Goal: Communication & Community: Answer question/provide support

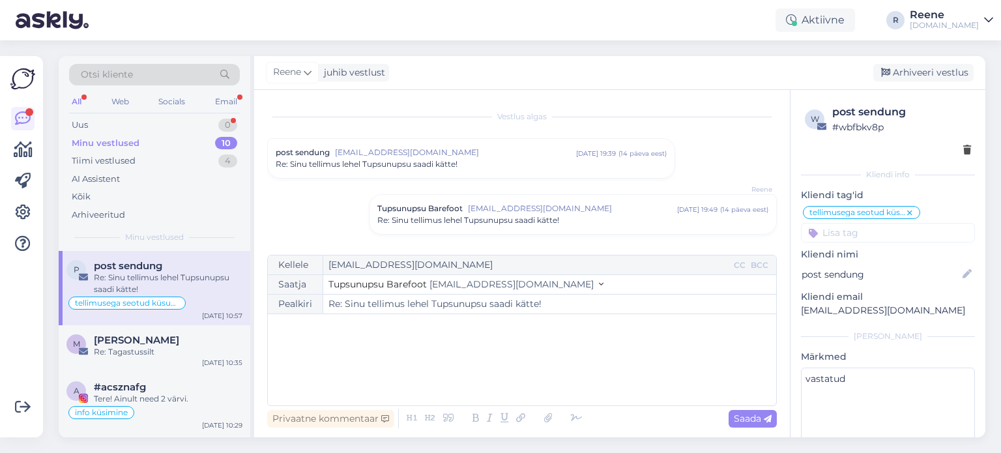
scroll to position [657, 0]
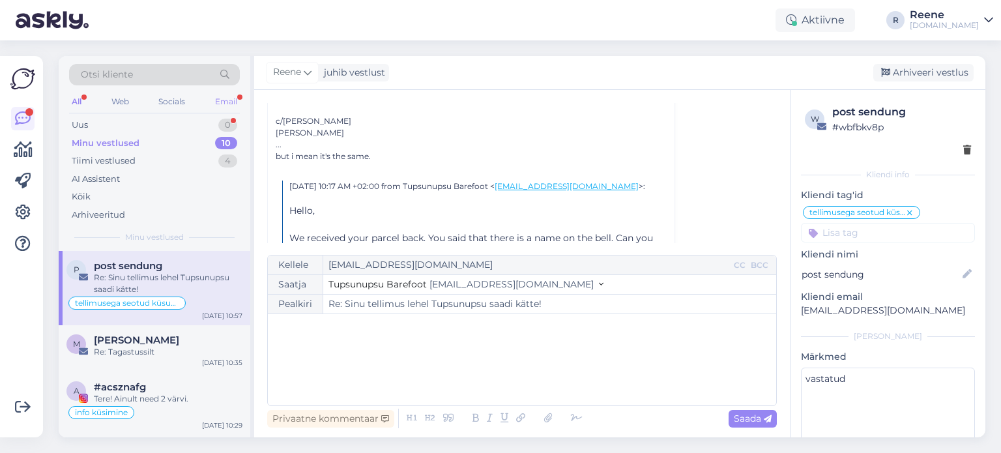
click at [235, 103] on div "Email" at bounding box center [226, 101] width 27 height 17
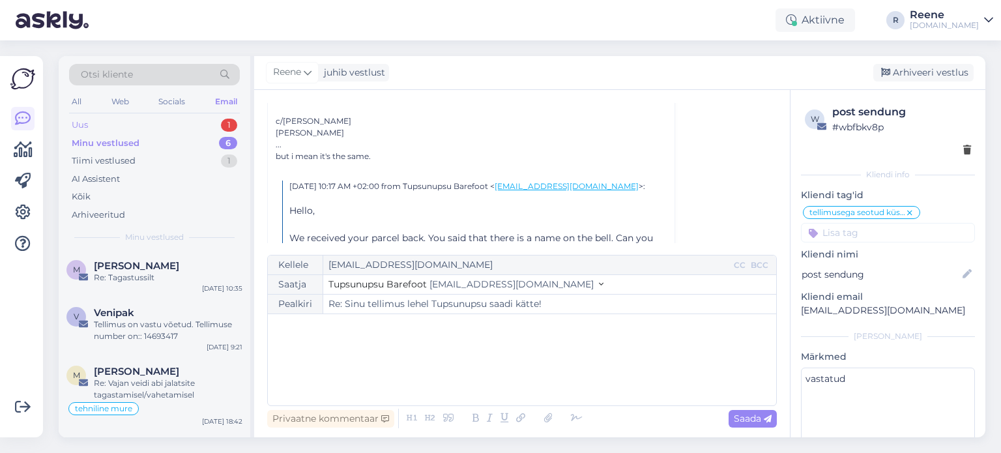
click at [146, 125] on div "Uus 1" at bounding box center [154, 125] width 171 height 18
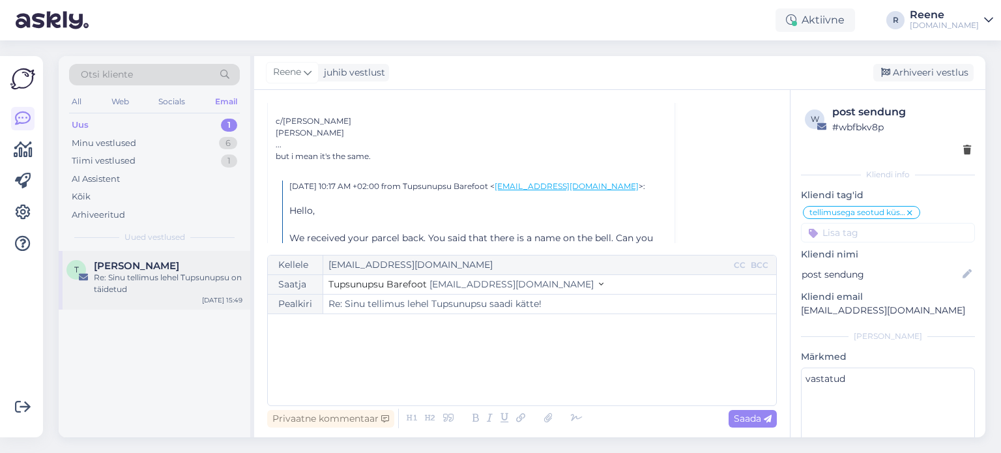
click at [121, 274] on div "Re: Sinu tellimus lehel Tupsunupsu on täidetud" at bounding box center [168, 283] width 149 height 23
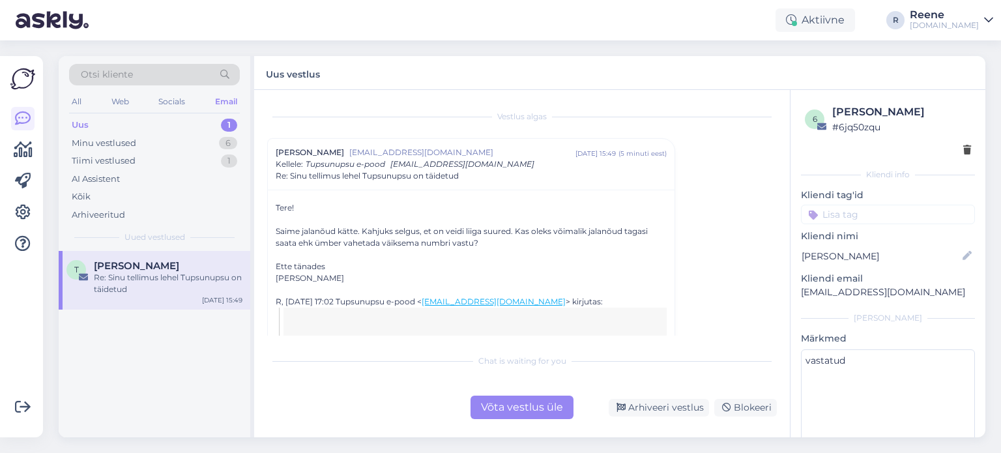
click at [504, 409] on div "Võta vestlus üle" at bounding box center [522, 407] width 103 height 23
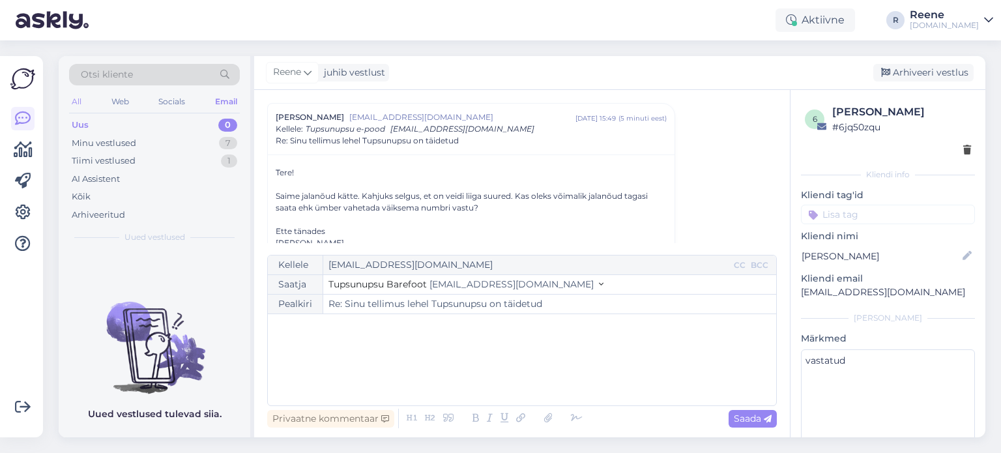
click at [70, 100] on div "All" at bounding box center [76, 101] width 15 height 17
click at [117, 93] on div "Web" at bounding box center [120, 101] width 23 height 17
click at [96, 143] on div "Minu vestlused" at bounding box center [104, 143] width 65 height 13
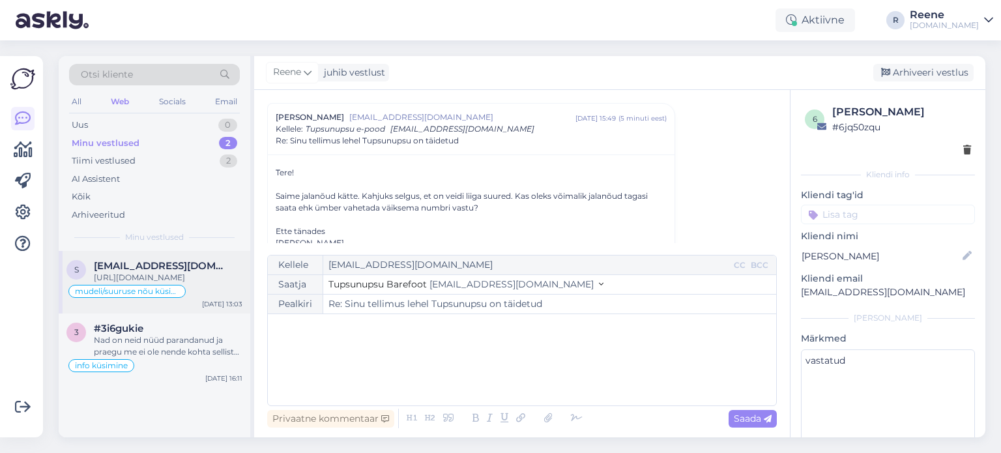
drag, startPoint x: 148, startPoint y: 276, endPoint x: 170, endPoint y: 276, distance: 22.2
click at [149, 276] on div "[URL][DOMAIN_NAME]" at bounding box center [168, 278] width 149 height 12
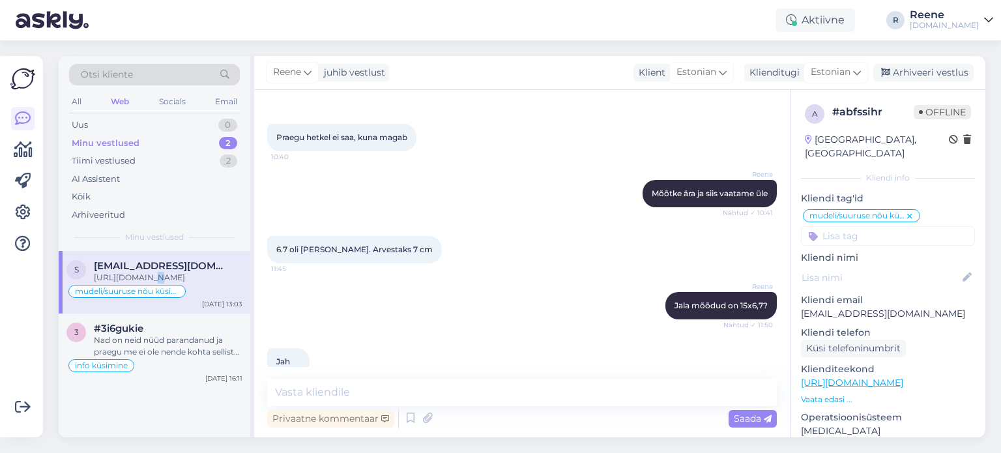
scroll to position [683, 0]
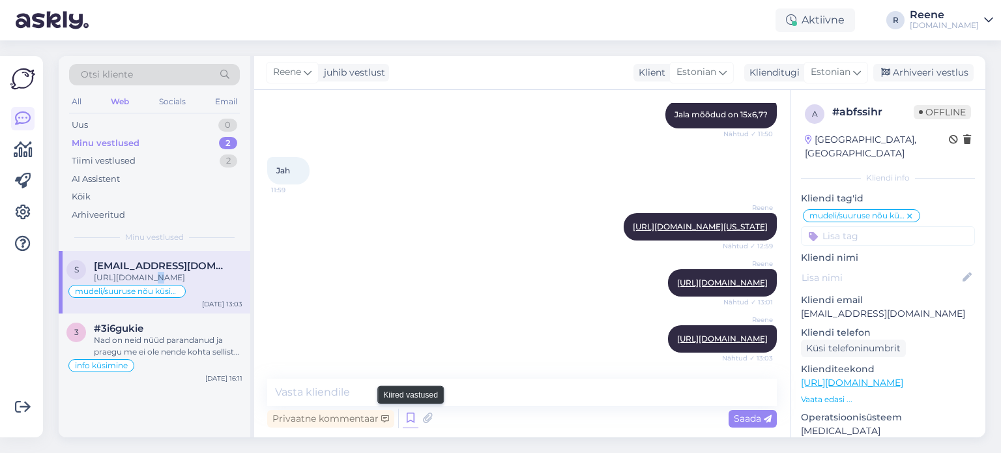
click at [410, 422] on icon at bounding box center [411, 419] width 16 height 20
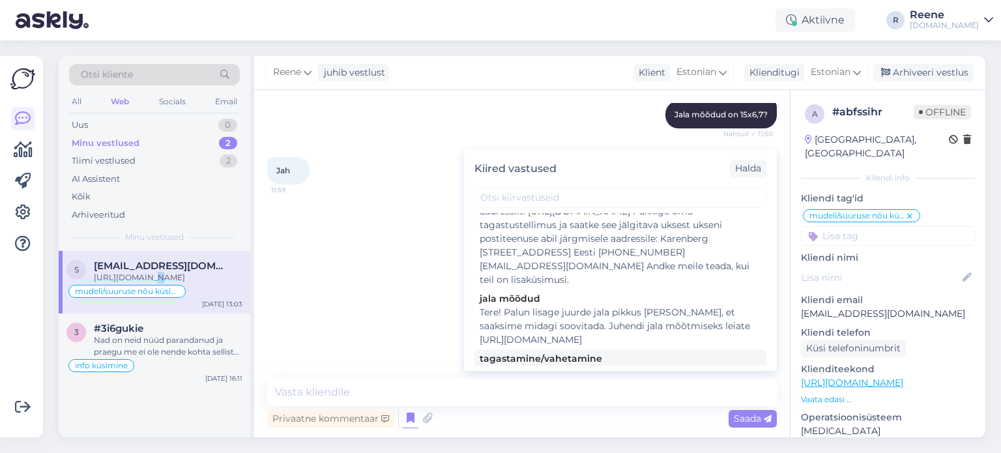
scroll to position [224, 0]
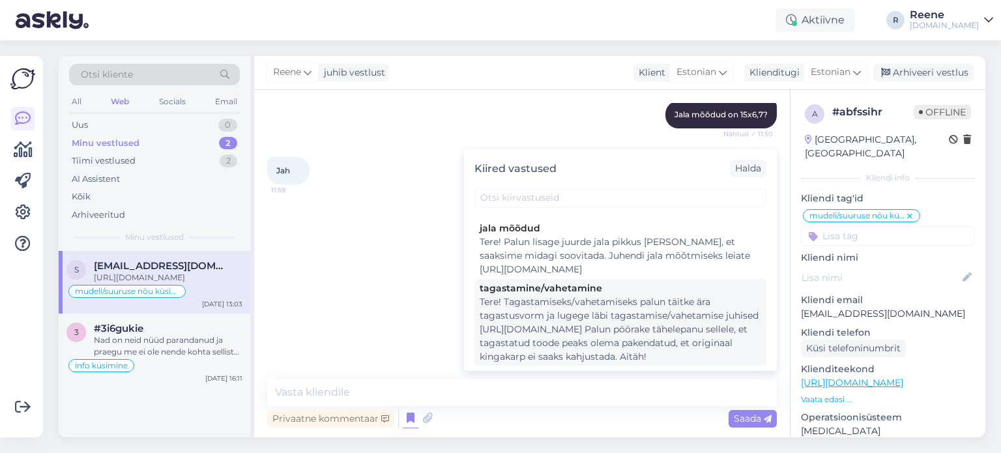
click at [565, 309] on div "Tere! Tagastamiseks/vahetamiseks palun täitke ära tagastusvorm ja lugege läbi t…" at bounding box center [621, 329] width 282 height 68
type textarea "Tere! Tagastamiseks/vahetamiseks palun täitke ära tagastusvorm ja lugege läbi t…"
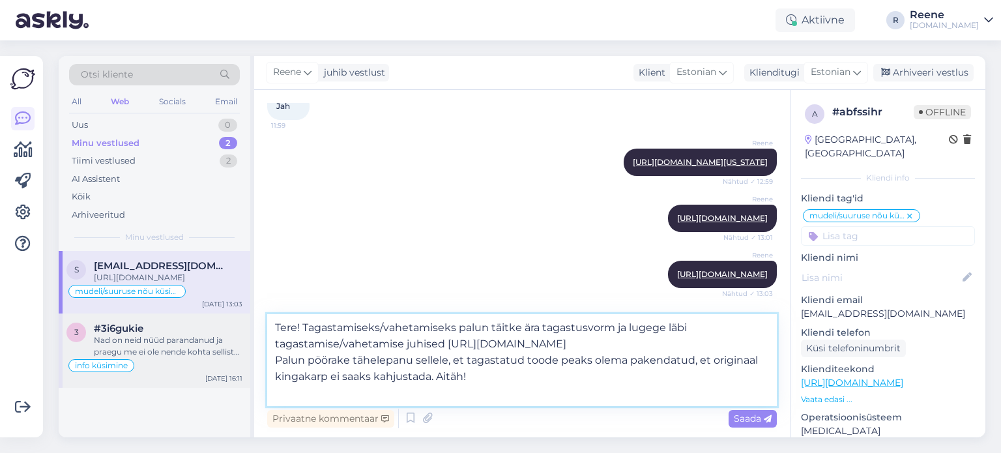
drag, startPoint x: 488, startPoint y: 378, endPoint x: 224, endPoint y: 325, distance: 268.6
click at [224, 325] on div "Otsi kliente All Web Socials Email Uus 0 Minu vestlused 2 Tiimi vestlused 2 AI …" at bounding box center [522, 246] width 927 height 381
click at [73, 105] on div "All" at bounding box center [76, 101] width 15 height 17
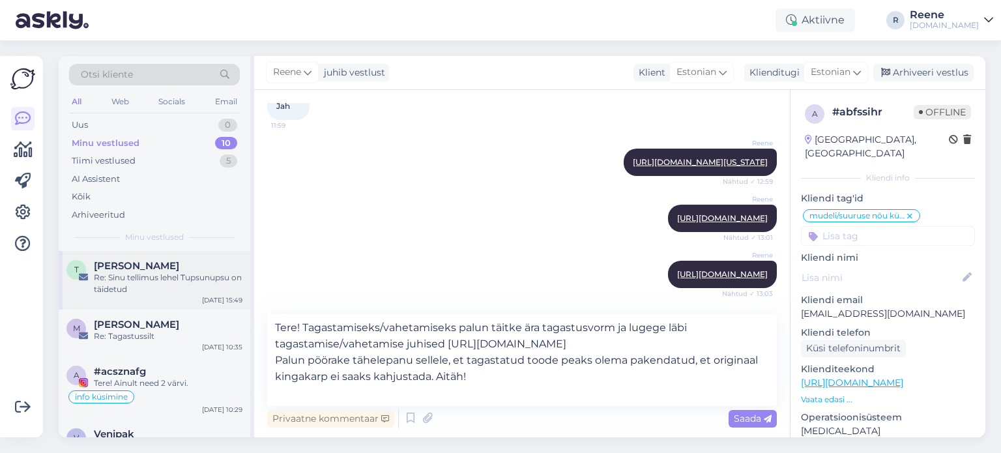
click at [138, 294] on div "Re: Sinu tellimus lehel Tupsunupsu on täidetud" at bounding box center [168, 283] width 149 height 23
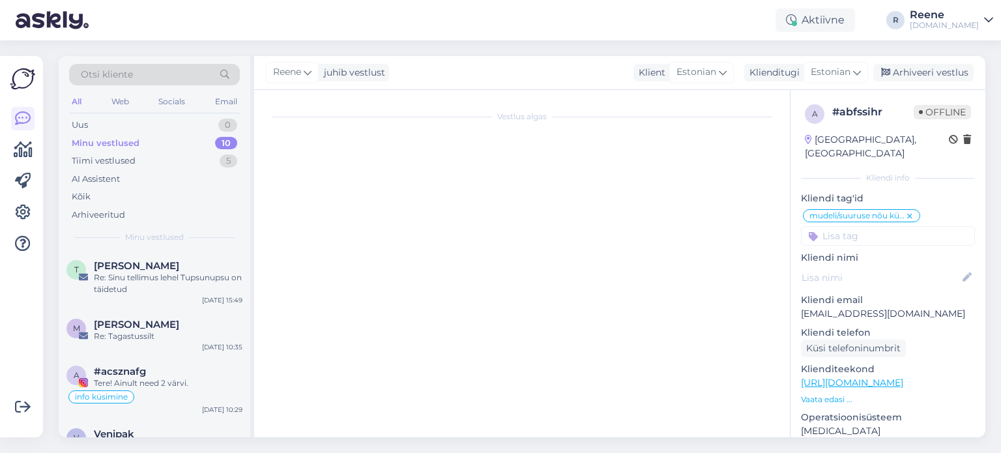
scroll to position [35, 0]
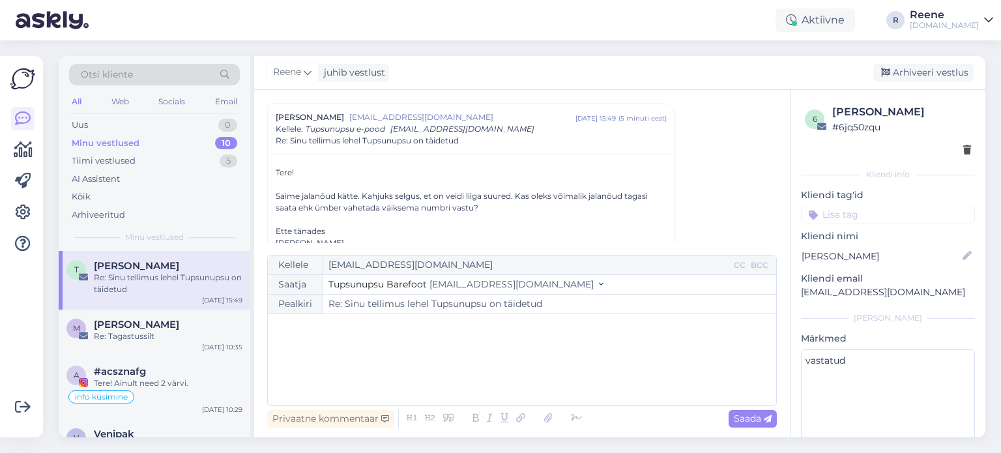
click at [341, 347] on div "﻿" at bounding box center [521, 360] width 495 height 78
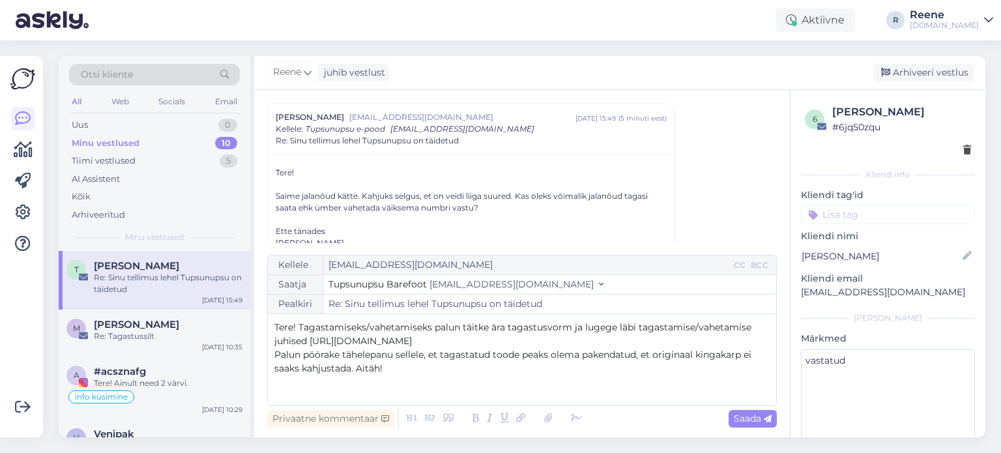
click at [300, 330] on span "Tere! Tagastamiseks/vahetamiseks palun täitke ära tagastusvorm ja lugege läbi t…" at bounding box center [514, 333] width 480 height 25
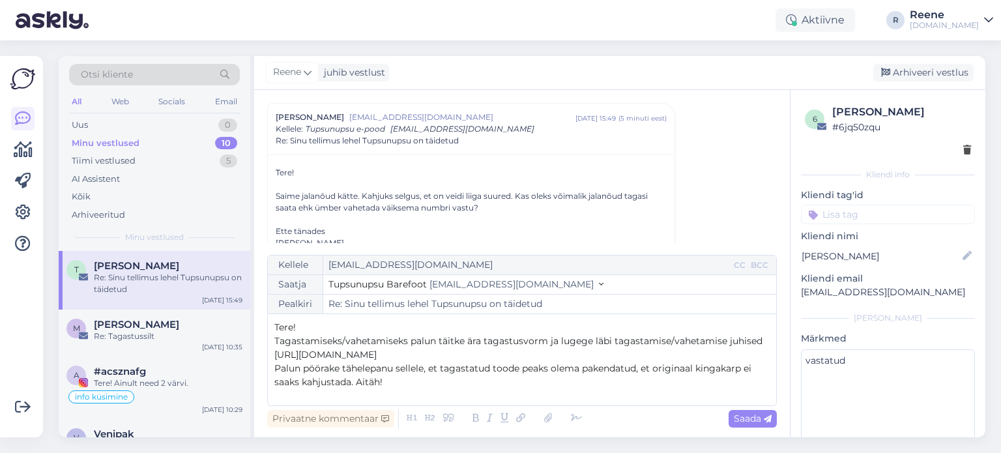
click at [420, 381] on p "Palun pöörake tähelepanu sellele, et tagastatud toode peaks olema pakendatud, e…" at bounding box center [521, 375] width 495 height 27
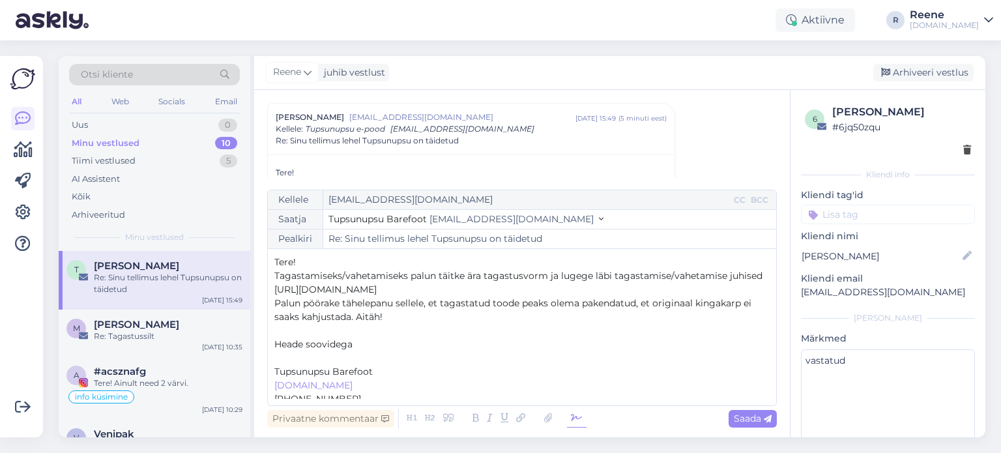
click at [569, 419] on icon at bounding box center [577, 418] width 20 height 18
click at [343, 359] on p "﻿" at bounding box center [521, 358] width 495 height 14
click at [747, 419] on span "Saada" at bounding box center [753, 419] width 38 height 12
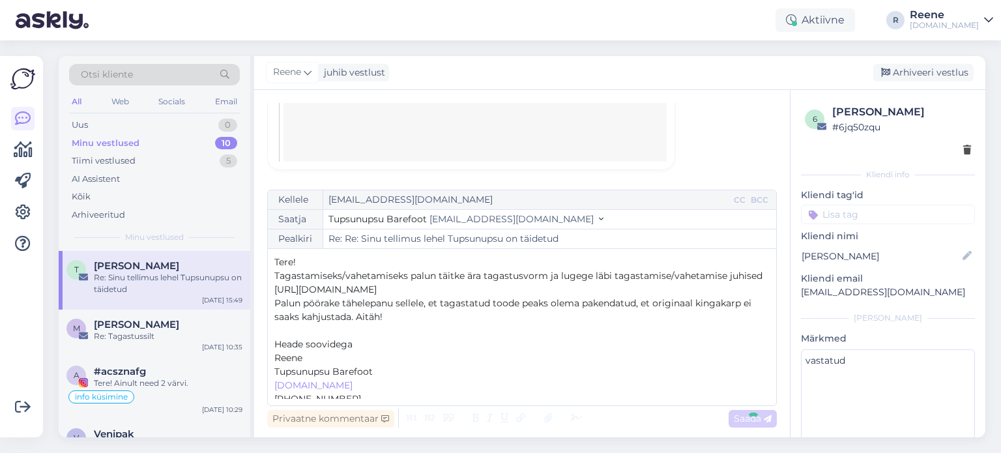
scroll to position [1173, 0]
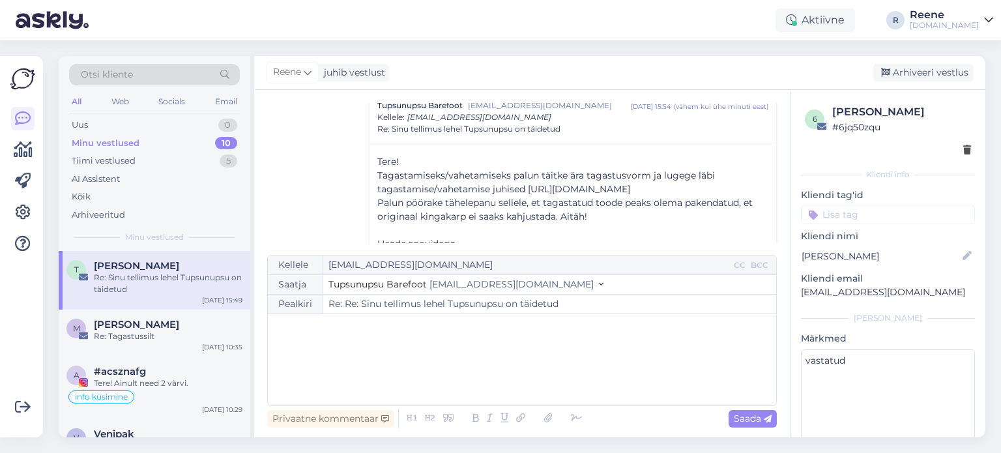
click at [837, 208] on input at bounding box center [888, 215] width 174 height 20
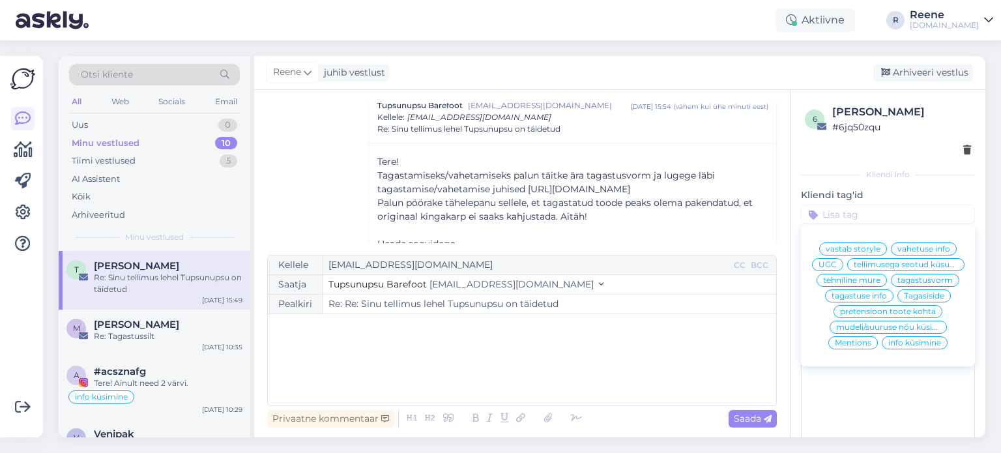
click at [928, 246] on span "vahetuse info" at bounding box center [924, 249] width 53 height 8
type input "Re: Sinu tellimus lehel Tupsunupsu on täidetud"
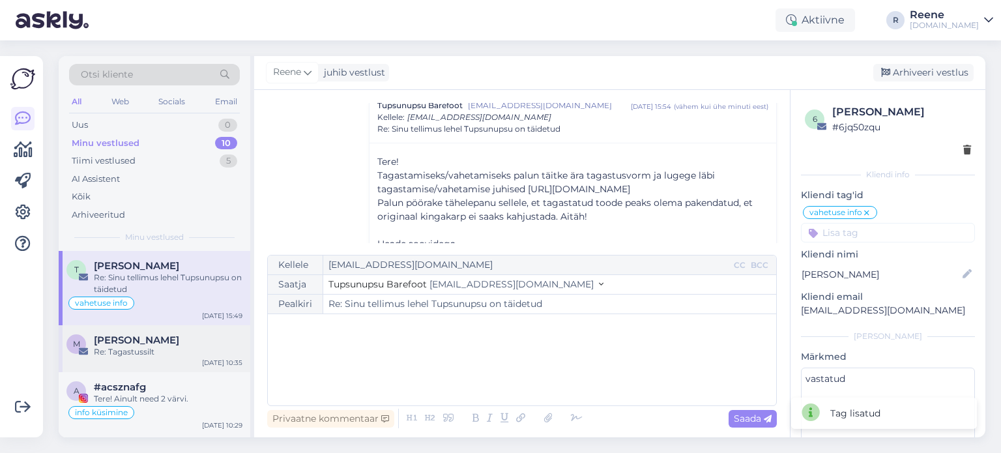
click at [167, 359] on div "M [PERSON_NAME] Re: Tagastussilt [DATE] 10:35" at bounding box center [155, 348] width 192 height 47
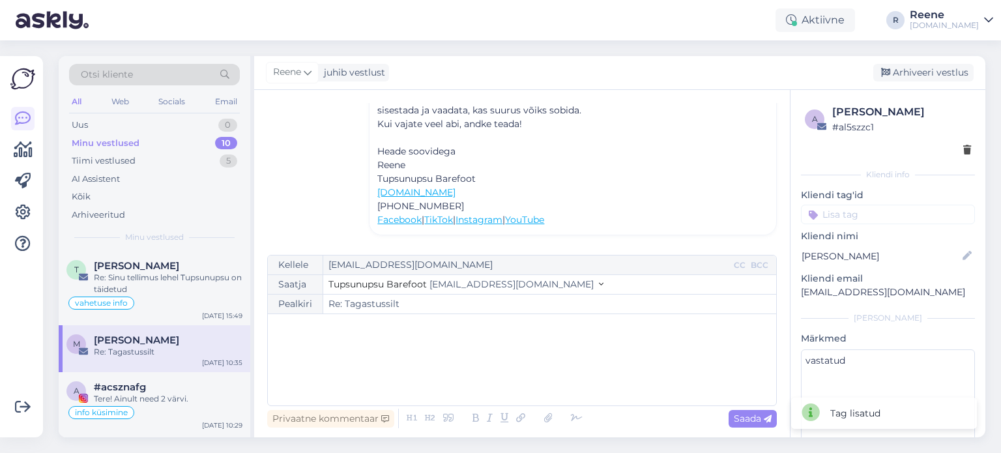
scroll to position [372, 0]
click at [892, 213] on input at bounding box center [888, 215] width 174 height 20
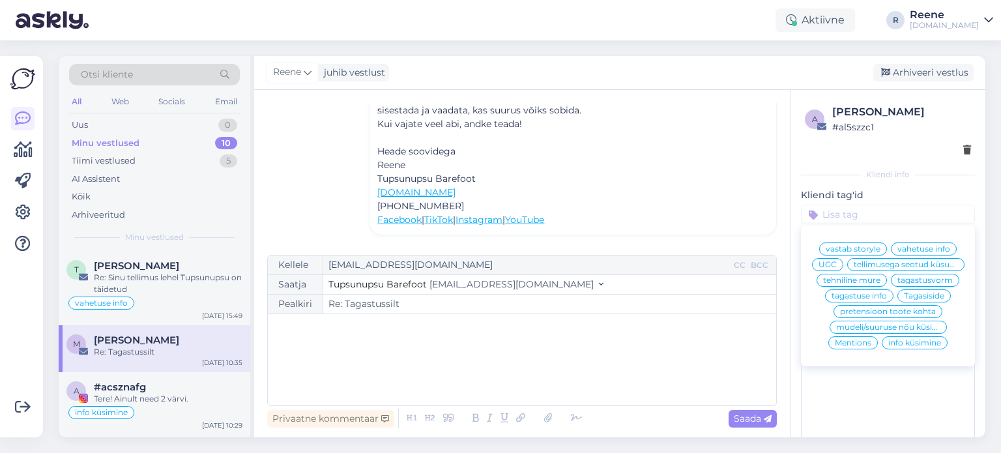
click at [907, 331] on span "mudeli/suuruse nõu küsimine" at bounding box center [888, 327] width 104 height 8
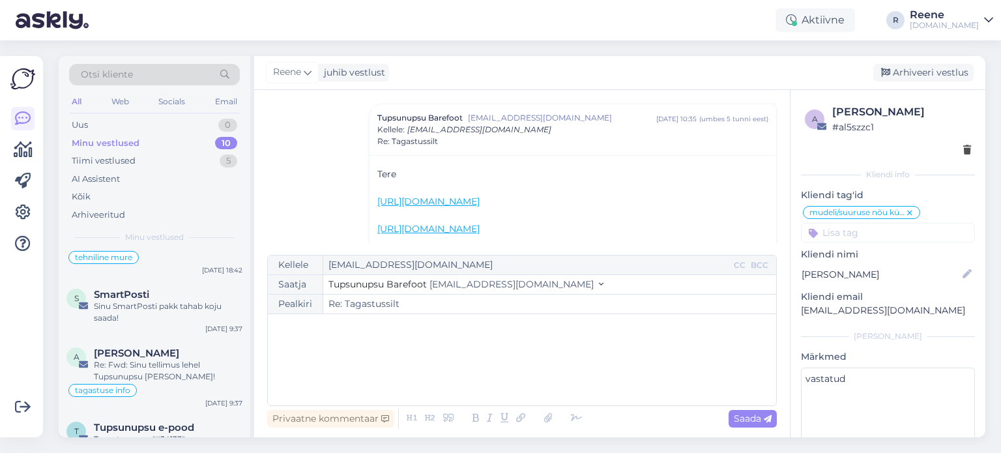
scroll to position [326, 0]
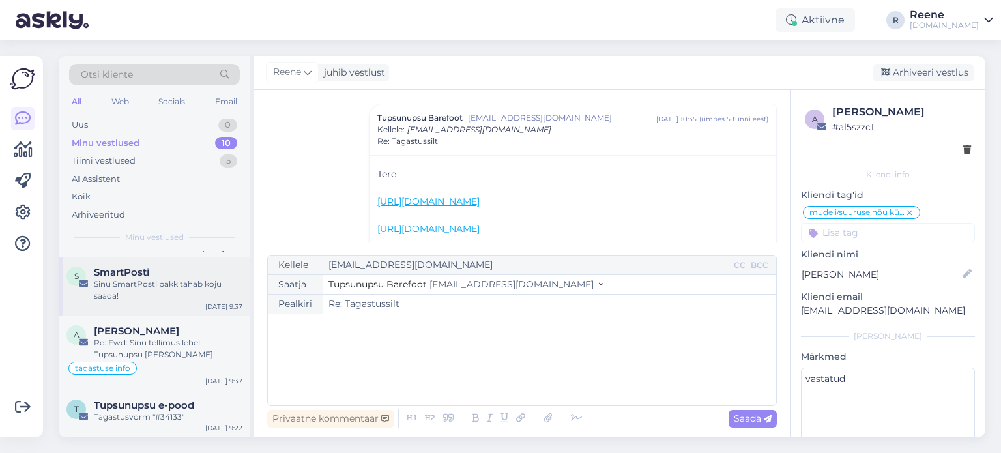
click at [145, 278] on div "Sinu SmartPosti pakk tahab koju saada!" at bounding box center [168, 289] width 149 height 23
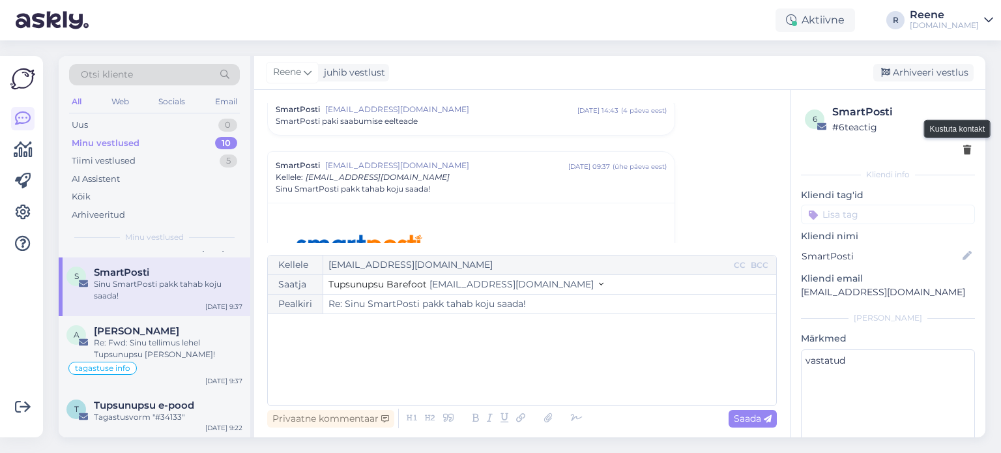
click at [964, 156] on div at bounding box center [968, 150] width 8 height 14
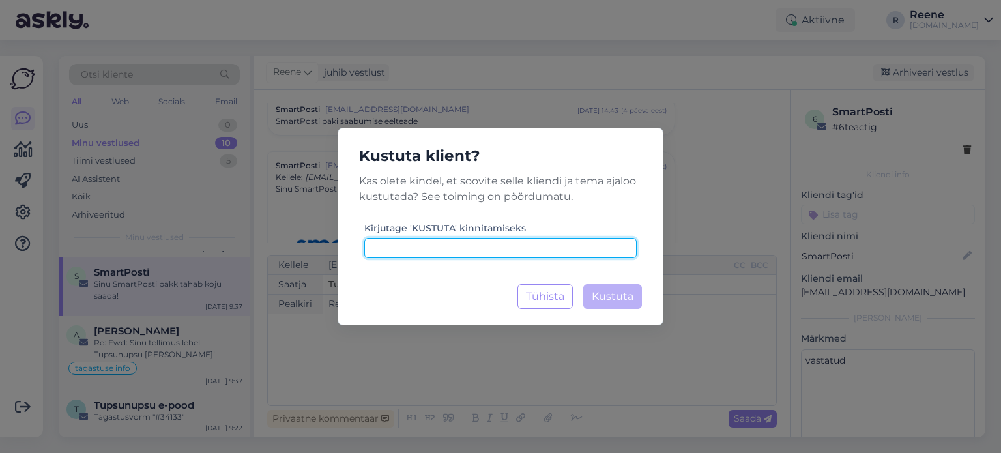
click at [444, 253] on input at bounding box center [500, 248] width 273 height 20
type input ","
type input "kustuta"
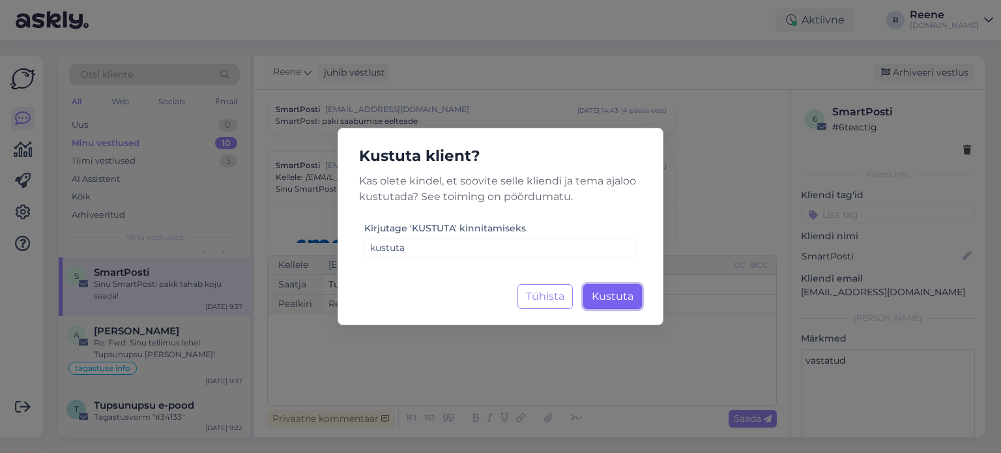
click at [610, 300] on span "Kustuta" at bounding box center [613, 296] width 42 height 12
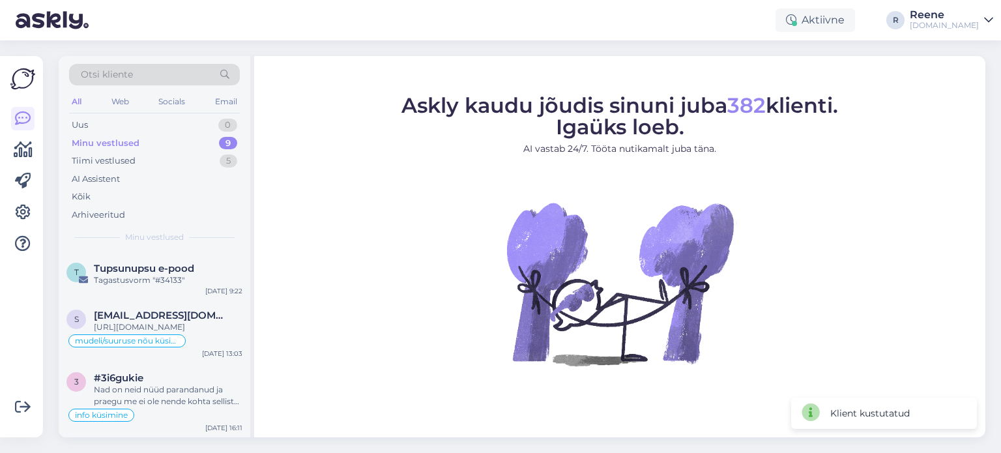
scroll to position [413, 0]
click at [157, 142] on div "Minu vestlused 9" at bounding box center [154, 143] width 171 height 18
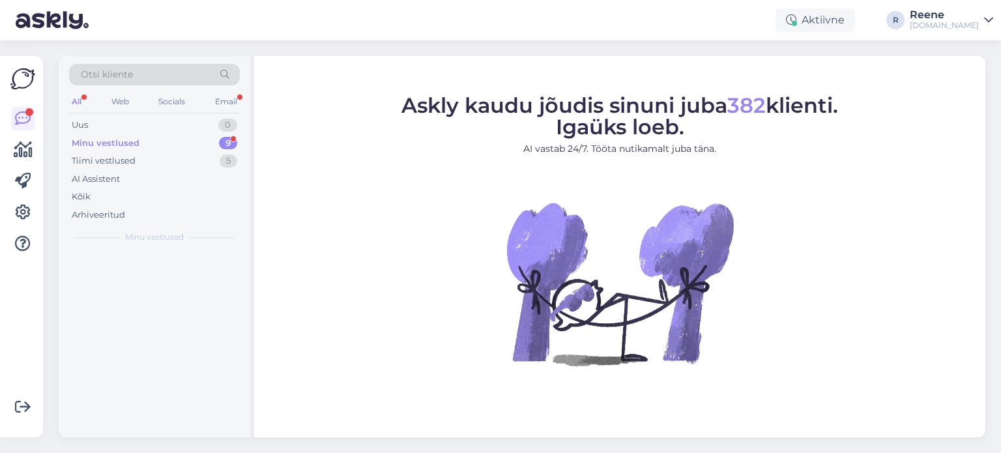
scroll to position [0, 0]
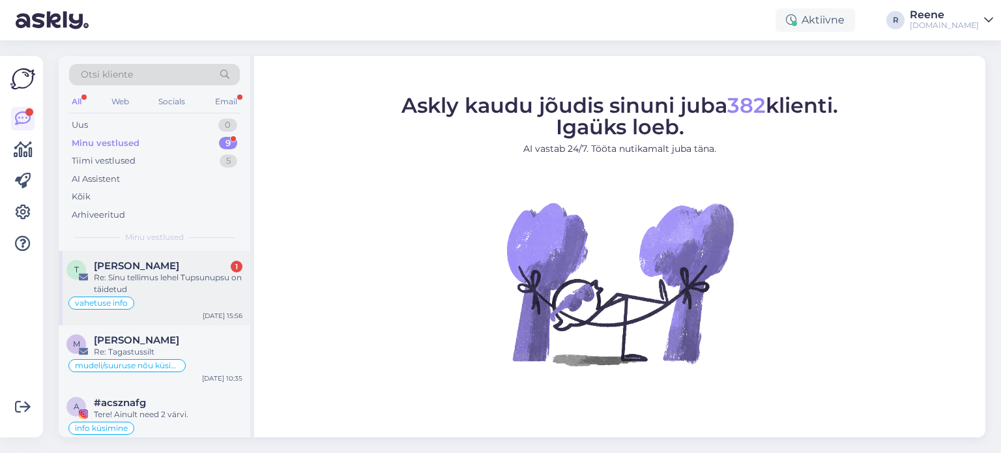
click at [165, 260] on div "[PERSON_NAME] 1" at bounding box center [168, 266] width 149 height 12
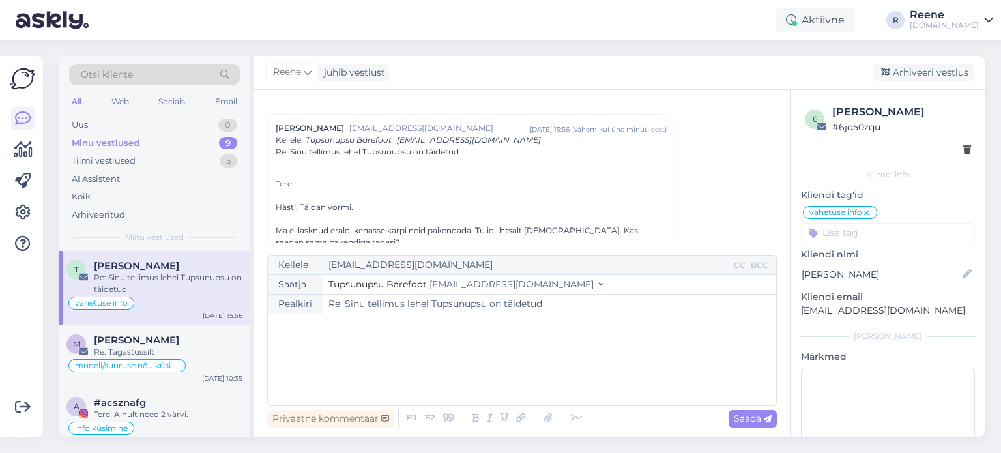
scroll to position [164, 0]
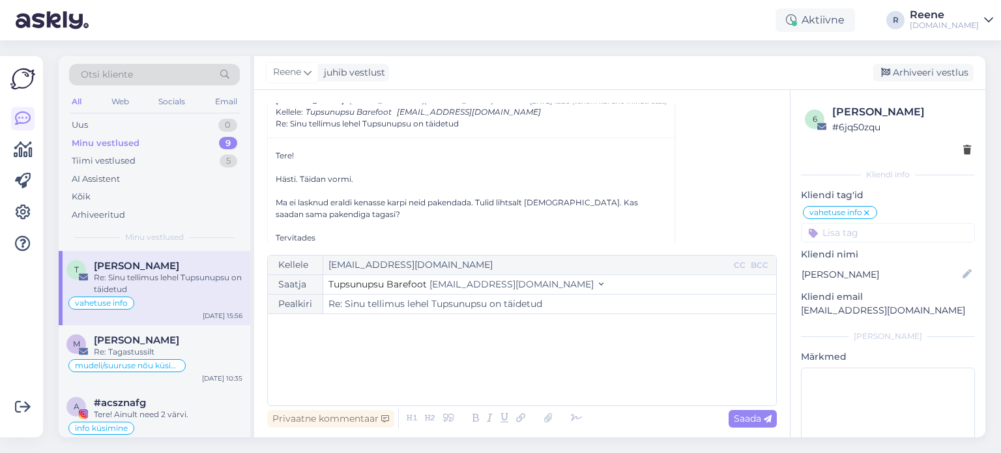
click at [316, 327] on p "﻿" at bounding box center [521, 328] width 495 height 14
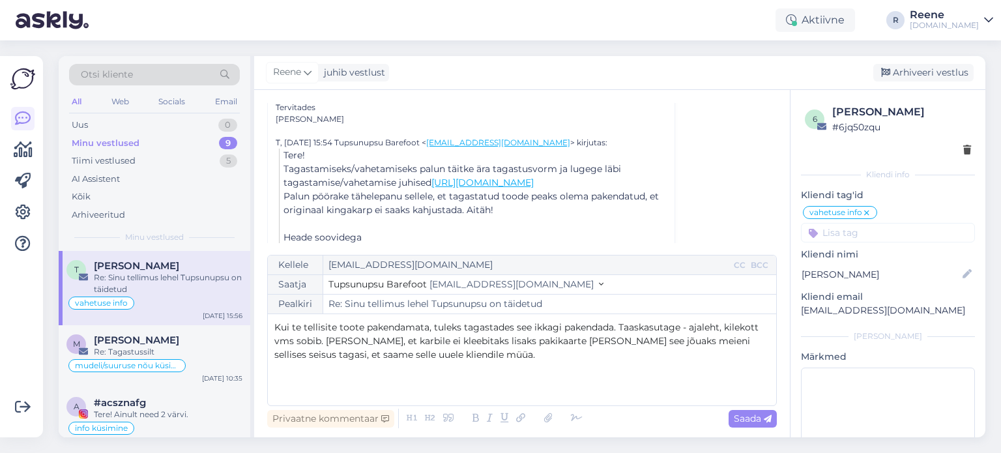
click at [368, 342] on span "Kui te tellisite toote pakendamata, tuleks tagastades see ikkagi pakendada. Taa…" at bounding box center [517, 340] width 487 height 39
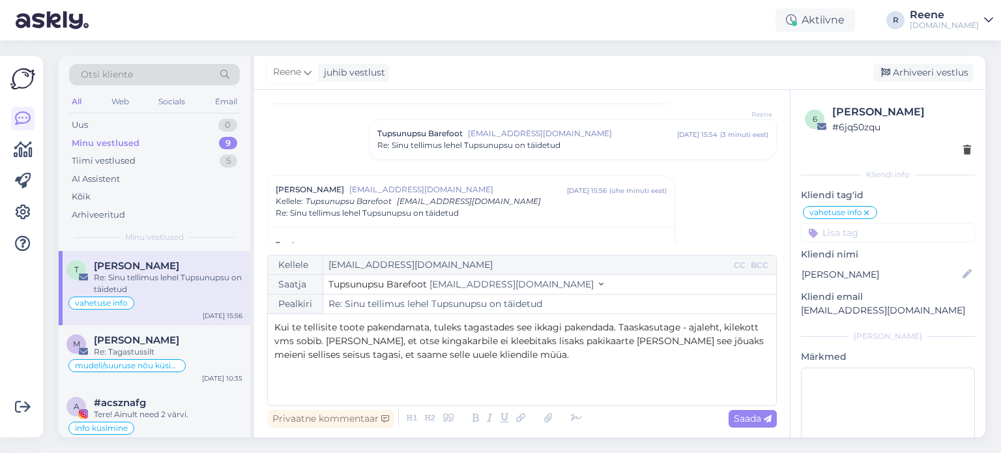
scroll to position [0, 0]
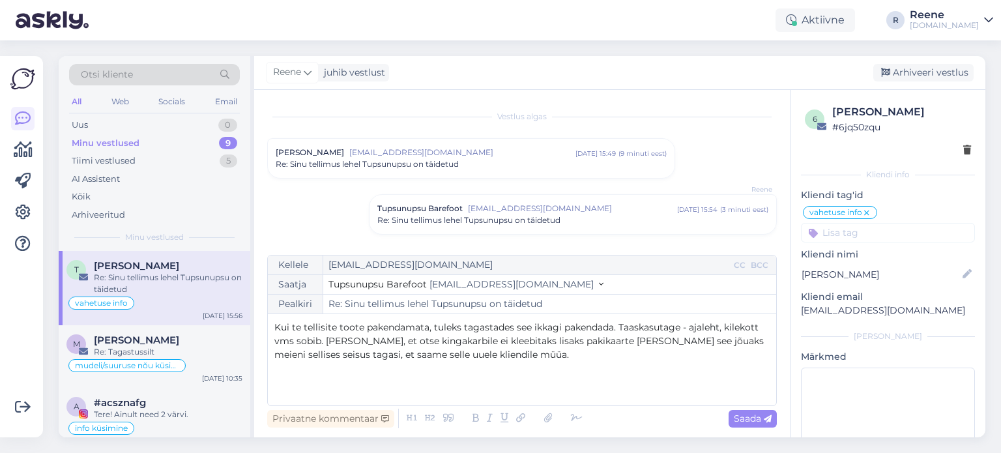
click at [460, 160] on div "Re: Sinu tellimus lehel Tupsunupsu on täidetud" at bounding box center [471, 164] width 391 height 12
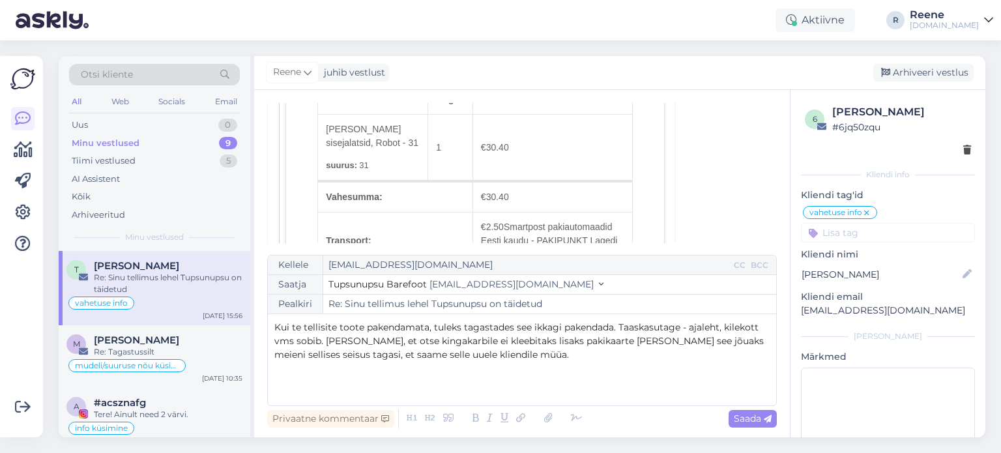
scroll to position [522, 0]
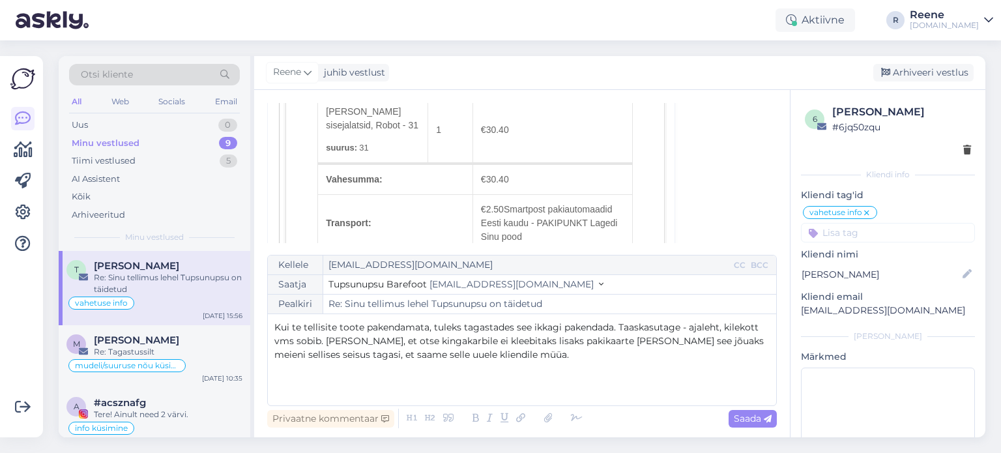
click at [538, 357] on p "Kui te tellisite toote pakendamata, tuleks tagastades see ikkagi pakendada. Taa…" at bounding box center [521, 341] width 495 height 41
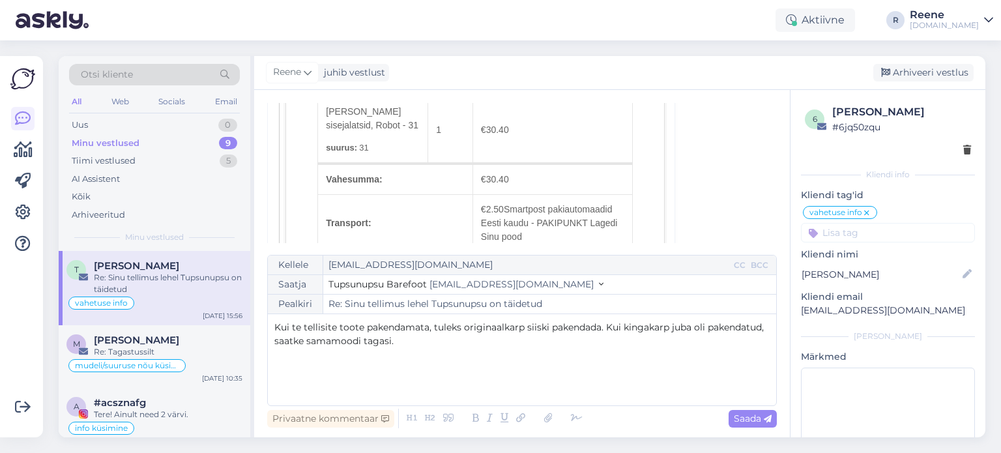
click at [599, 327] on span "Kui te tellisite toote pakendamata, tuleks originaalkarp siiski pakendada. Kui …" at bounding box center [520, 333] width 492 height 25
click at [713, 346] on p "Kui te tellisite toote pakendamata, tuleks originaalkarp siiski pakendada, et m…" at bounding box center [521, 334] width 495 height 27
click at [567, 419] on icon at bounding box center [577, 418] width 20 height 18
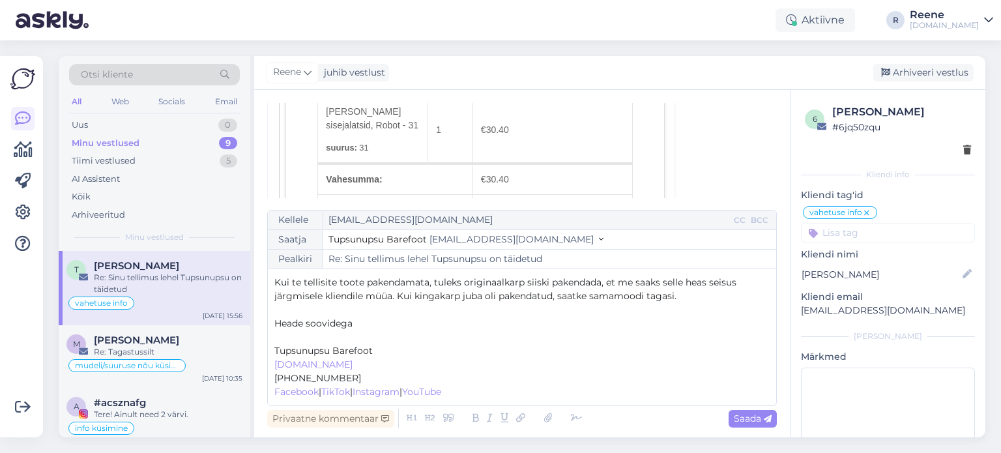
click at [286, 334] on p "﻿" at bounding box center [521, 338] width 495 height 14
click at [746, 421] on span "Saada" at bounding box center [753, 419] width 38 height 12
type input "Re: Re: Sinu tellimus lehel Tupsunupsu on täidetud"
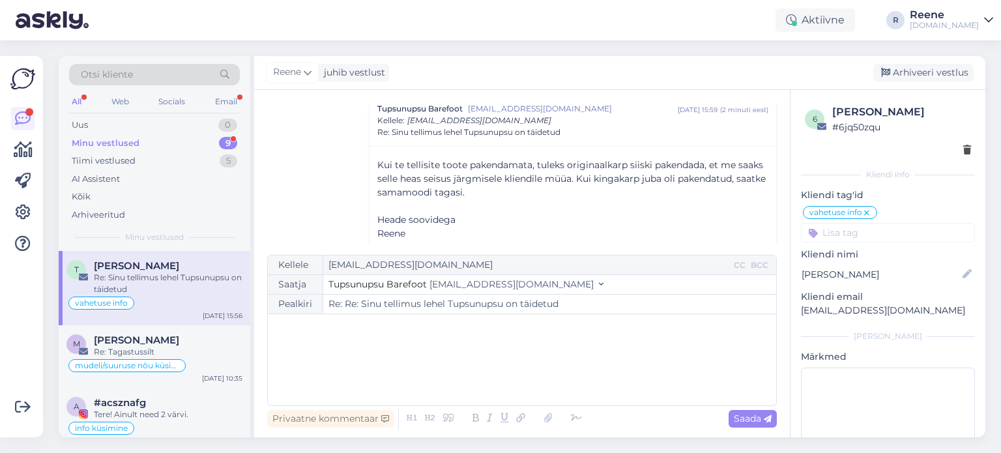
click at [141, 150] on div "Minu vestlused 9" at bounding box center [154, 143] width 171 height 18
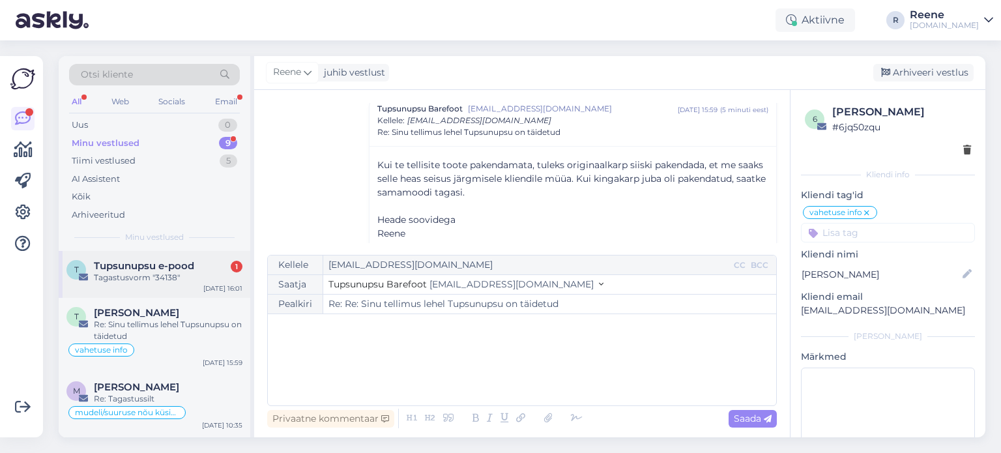
click at [133, 278] on div "Tagastusvorm "34138"" at bounding box center [168, 278] width 149 height 12
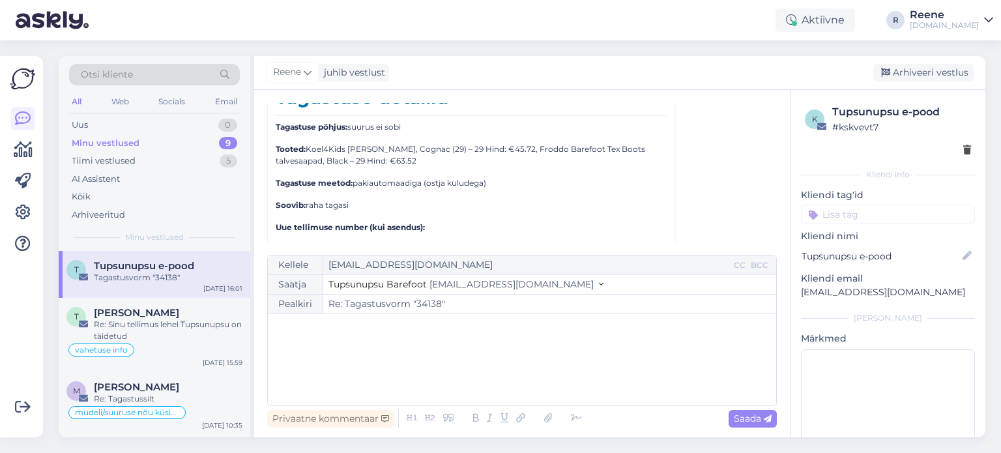
scroll to position [4446, 0]
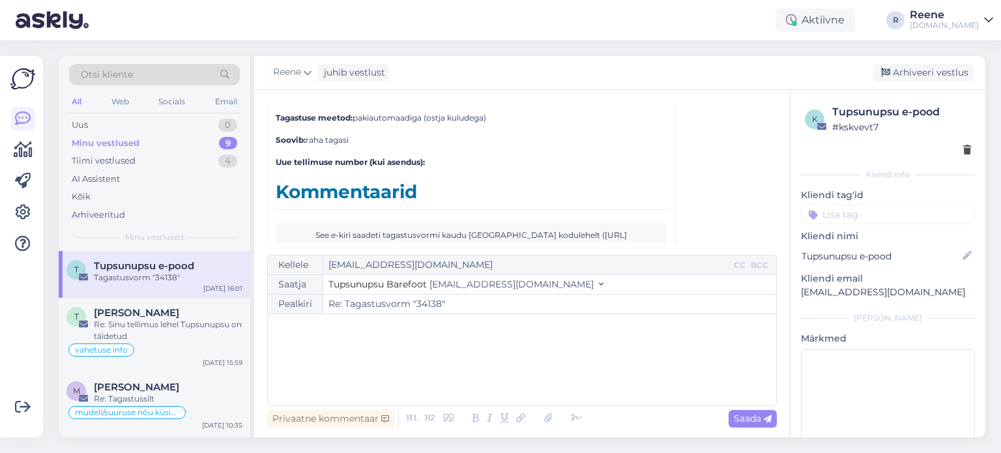
click at [74, 103] on div "All" at bounding box center [76, 101] width 15 height 17
click at [96, 198] on div "Kõik" at bounding box center [154, 197] width 171 height 18
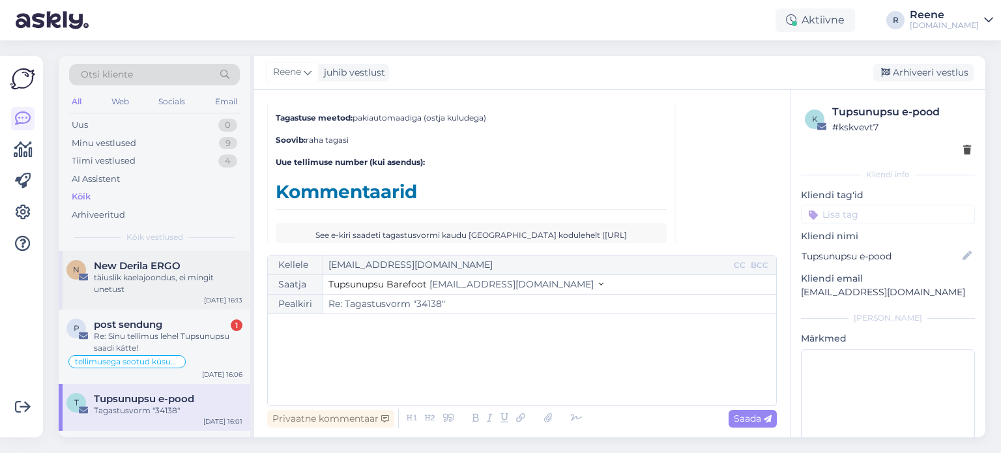
click at [138, 272] on div "täiuslik kaelajoondus, ei mingit unetust" at bounding box center [168, 283] width 149 height 23
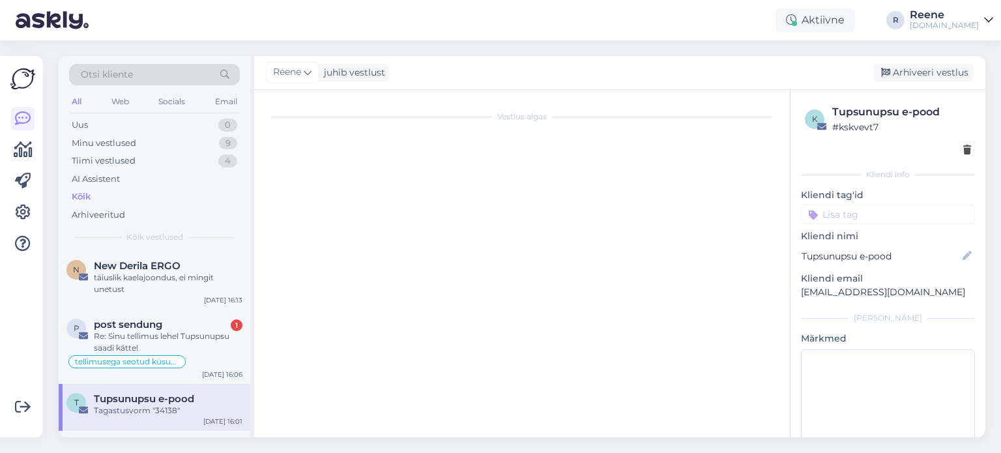
scroll to position [0, 0]
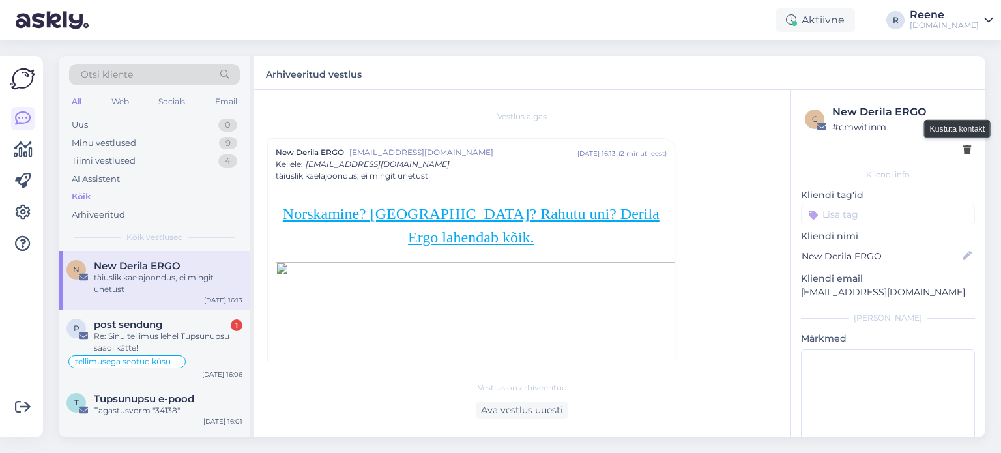
click at [964, 146] on icon at bounding box center [968, 150] width 8 height 9
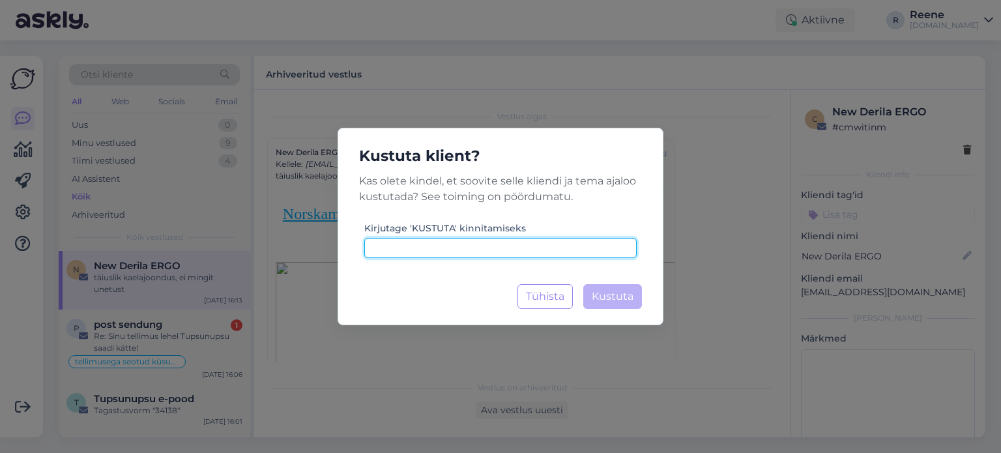
click at [475, 247] on input at bounding box center [500, 248] width 273 height 20
type input "kustuta"
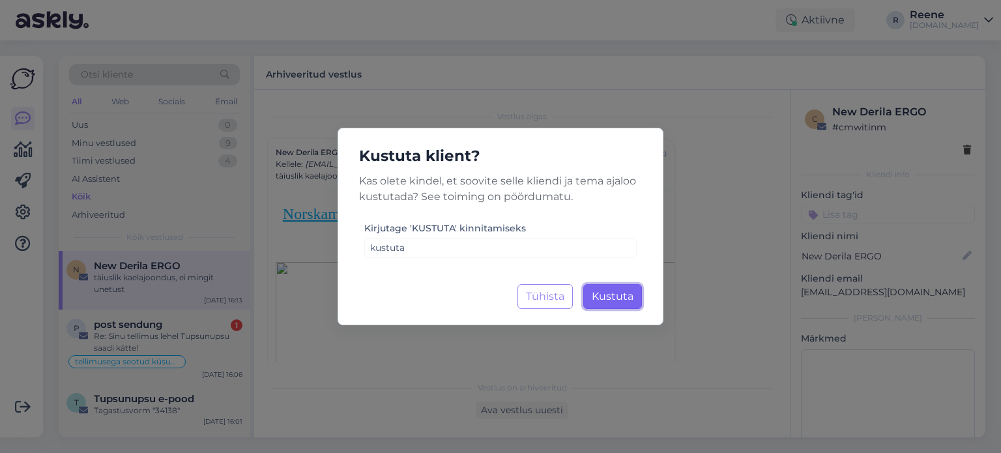
click at [621, 297] on span "Kustuta" at bounding box center [613, 296] width 42 height 12
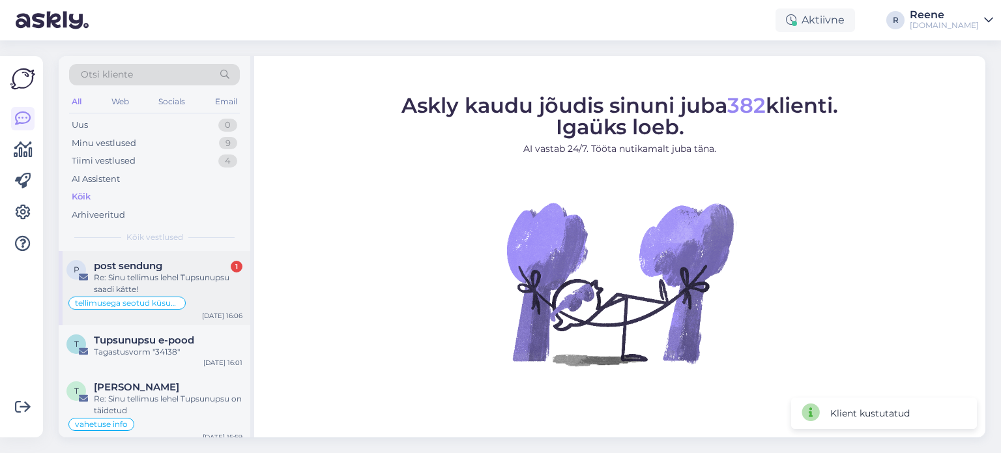
click at [137, 270] on span "post sendung" at bounding box center [128, 266] width 68 height 12
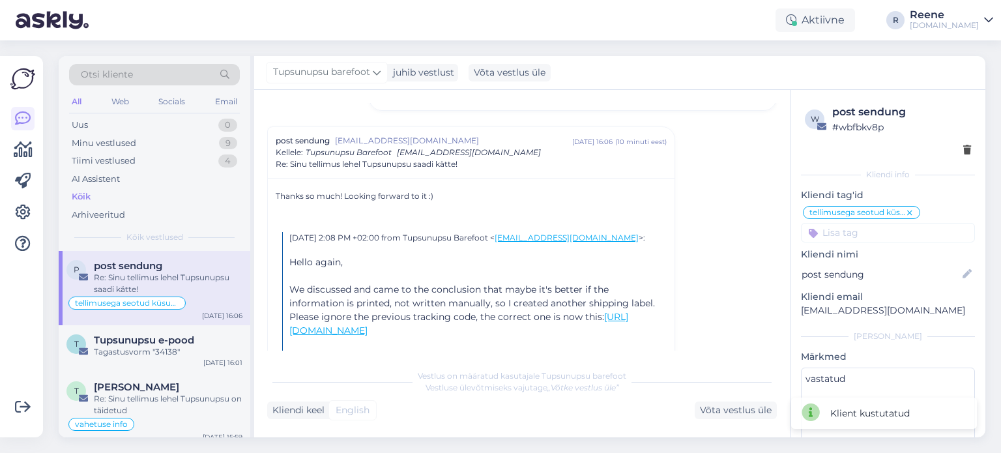
scroll to position [801, 0]
